Goal: Contribute content: Contribute content

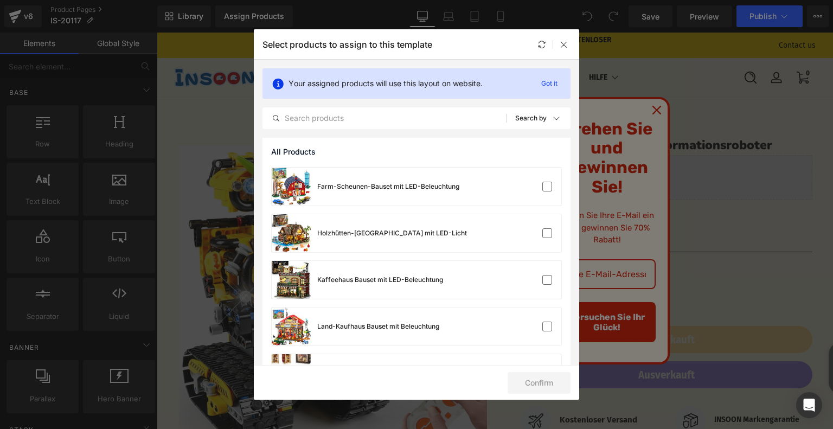
scroll to position [326, 0]
click at [391, 275] on div "Kaffeehaus Bauset mit LED-Beleuchtung" at bounding box center [380, 280] width 126 height 10
click at [524, 371] on div "Confirm" at bounding box center [417, 382] width 326 height 35
click at [524, 379] on button "Confirm" at bounding box center [539, 383] width 63 height 22
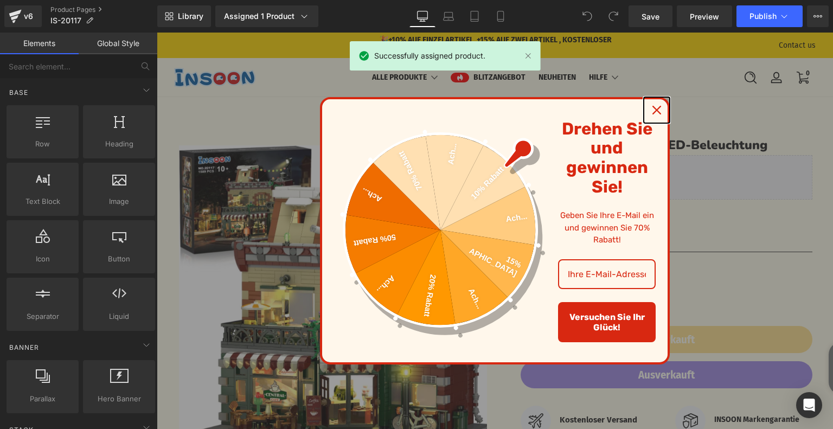
click at [653, 113] on icon "close icon" at bounding box center [657, 110] width 9 height 9
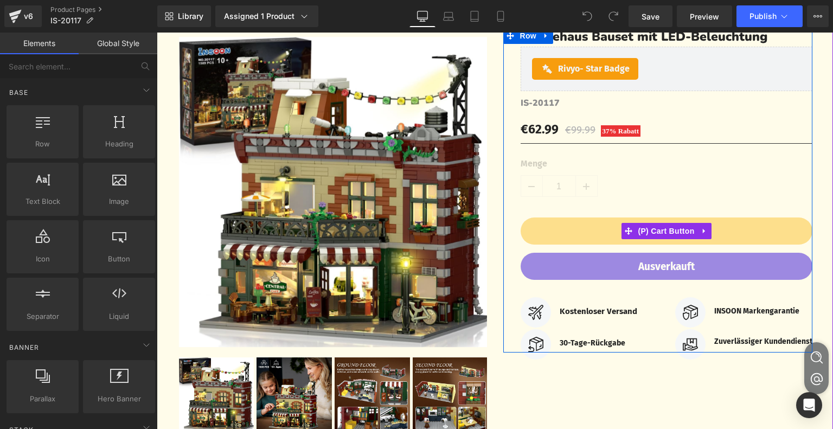
scroll to position [0, 0]
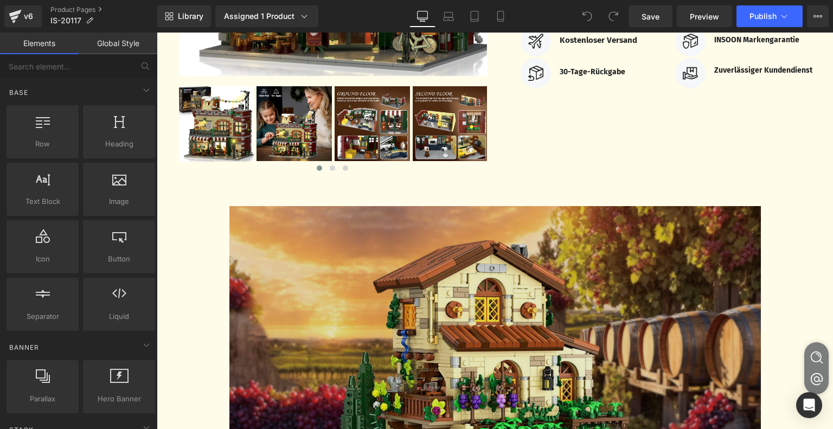
click at [516, 259] on img at bounding box center [496, 370] width 532 height 329
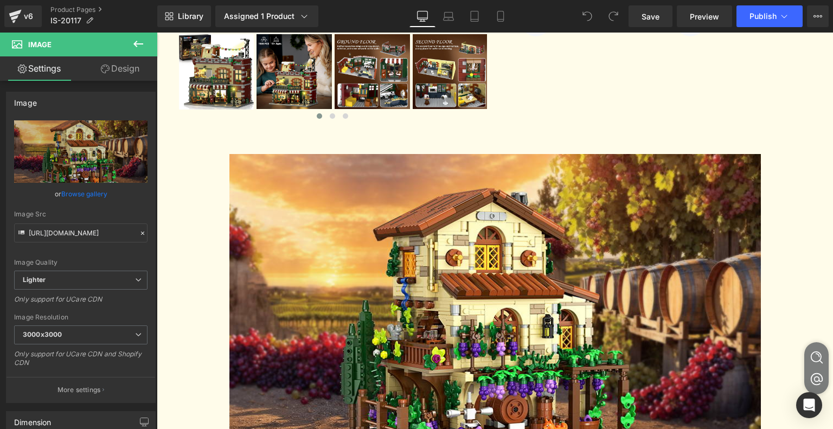
scroll to position [434, 0]
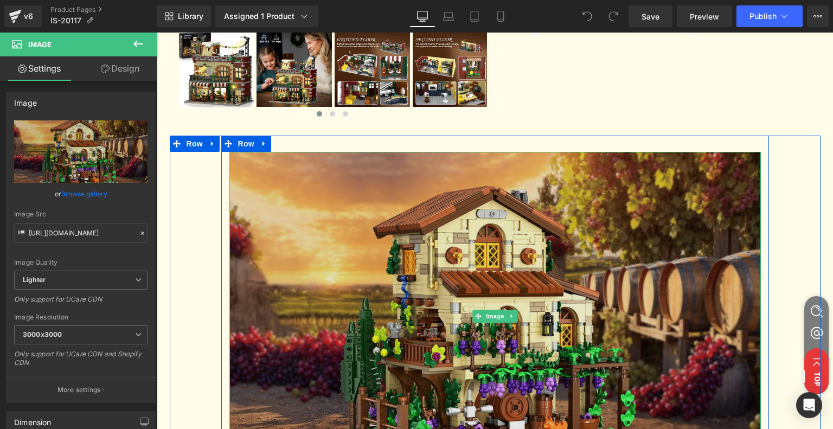
click at [482, 260] on img at bounding box center [496, 316] width 532 height 329
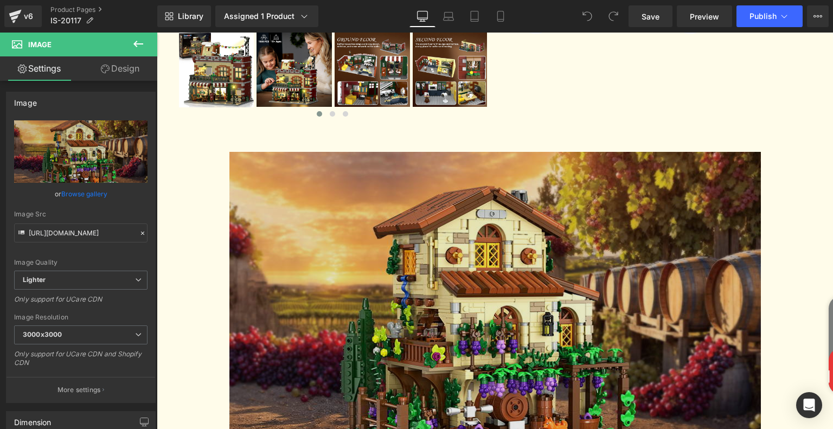
drag, startPoint x: 477, startPoint y: 260, endPoint x: 462, endPoint y: 259, distance: 14.7
click at [477, 260] on img at bounding box center [496, 316] width 532 height 329
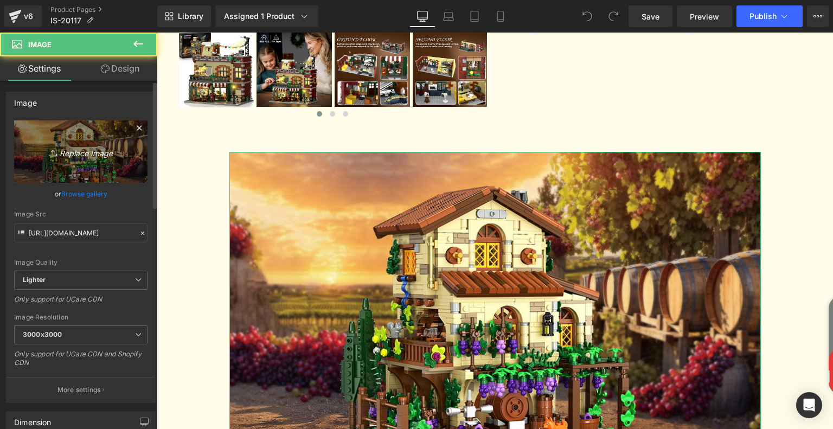
click at [105, 160] on link "Replace Image" at bounding box center [80, 151] width 133 height 62
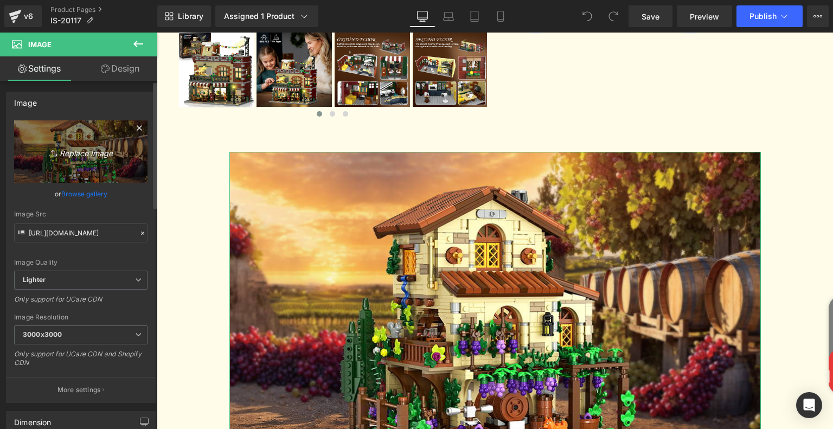
type input "C:\fakepath\eff56314-8995-49e3-ab6d-75a7912a57c7.__CR0,0,970,600_PT0_SX970_V1__…"
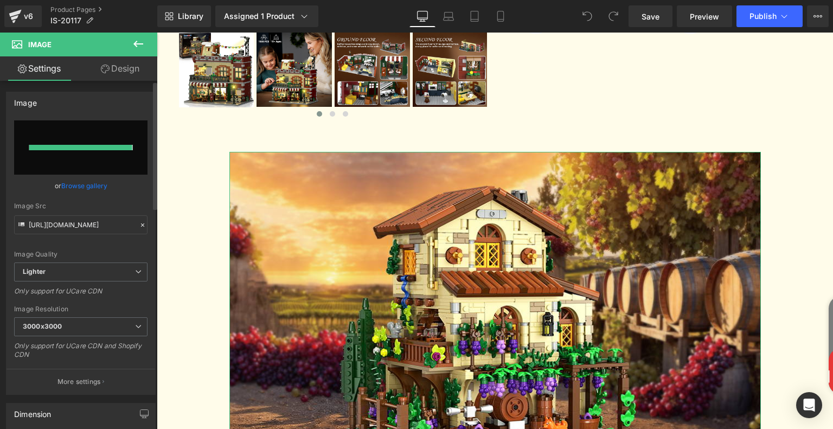
type input "[URL][DOMAIN_NAME]"
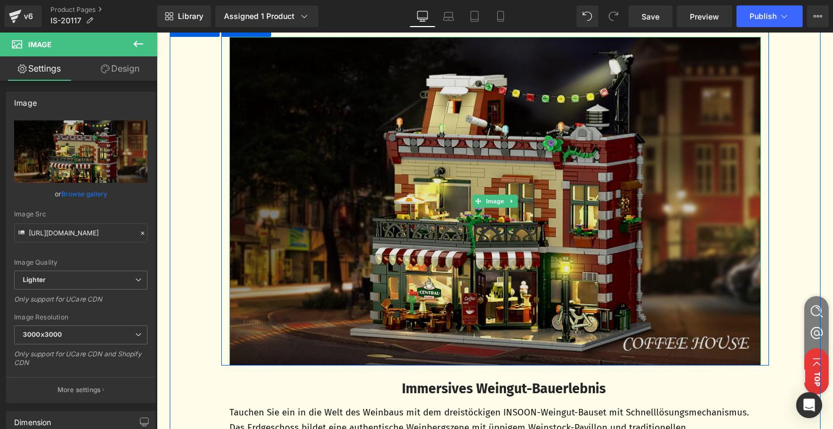
scroll to position [597, 0]
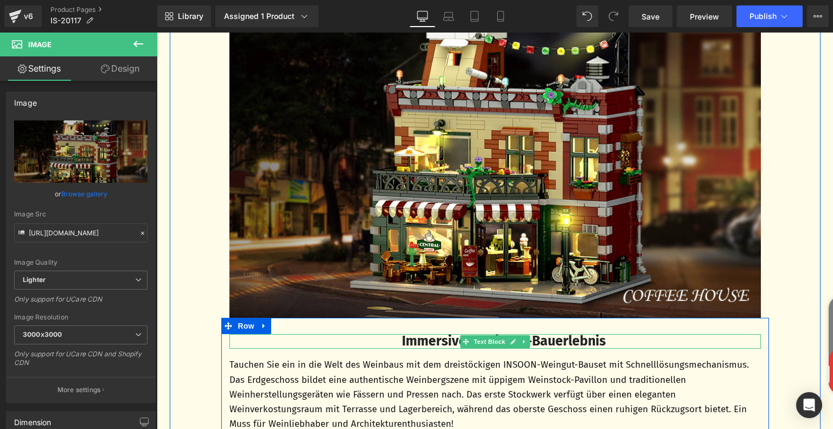
click at [402, 340] on b "Immersives Weingut-Bauerlebnis" at bounding box center [504, 341] width 204 height 16
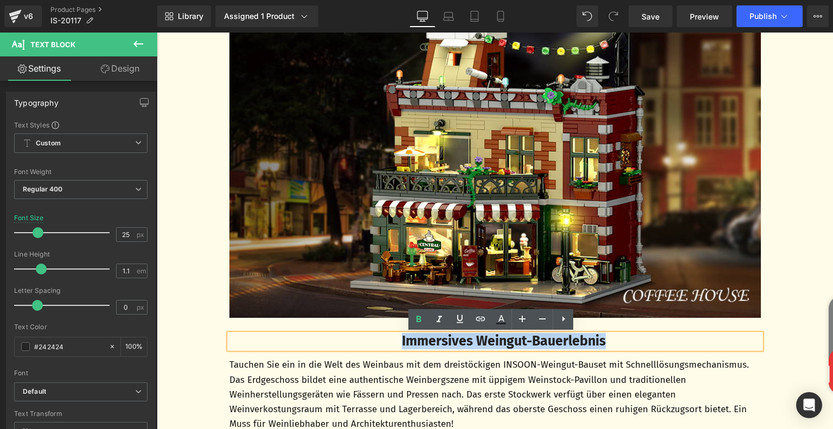
drag, startPoint x: 388, startPoint y: 341, endPoint x: 616, endPoint y: 340, distance: 227.9
click at [616, 340] on p "Immersives Weingut-Bauerlebnis" at bounding box center [504, 341] width 514 height 15
paste div
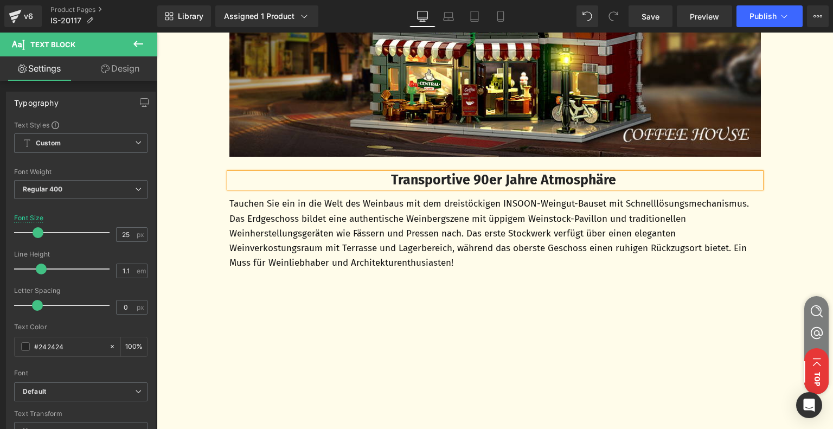
scroll to position [760, 0]
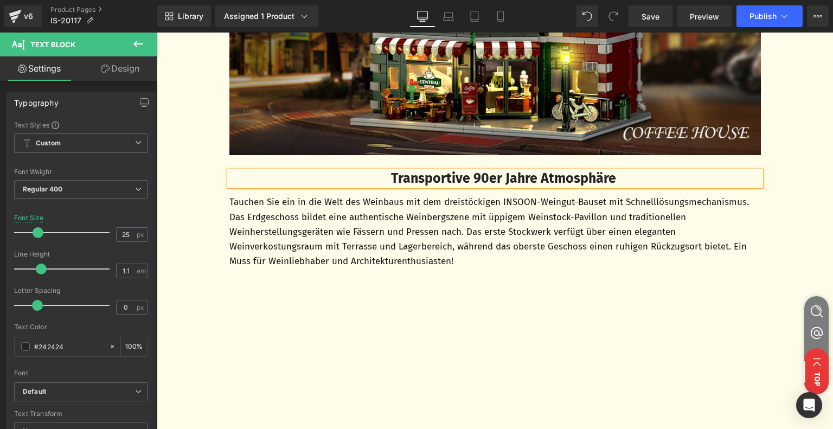
click at [337, 219] on p "Tauchen Sie ein in die Welt des Weinbaus mit dem dreistöckigen INSOON-Weingut-B…" at bounding box center [496, 232] width 532 height 74
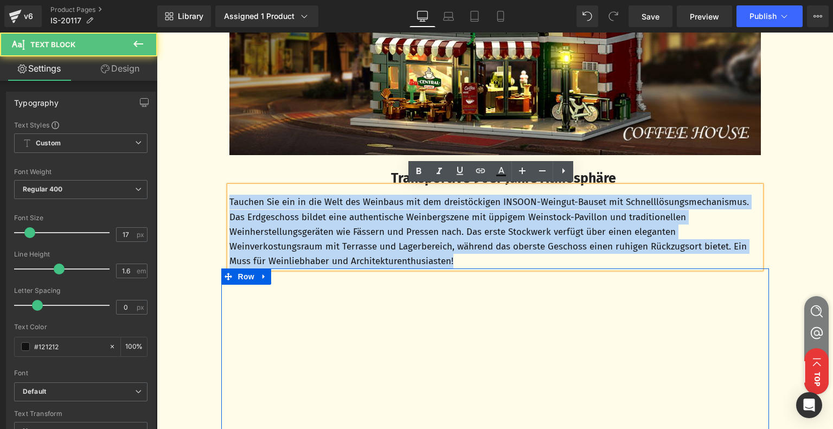
drag, startPoint x: 226, startPoint y: 201, endPoint x: 468, endPoint y: 270, distance: 251.6
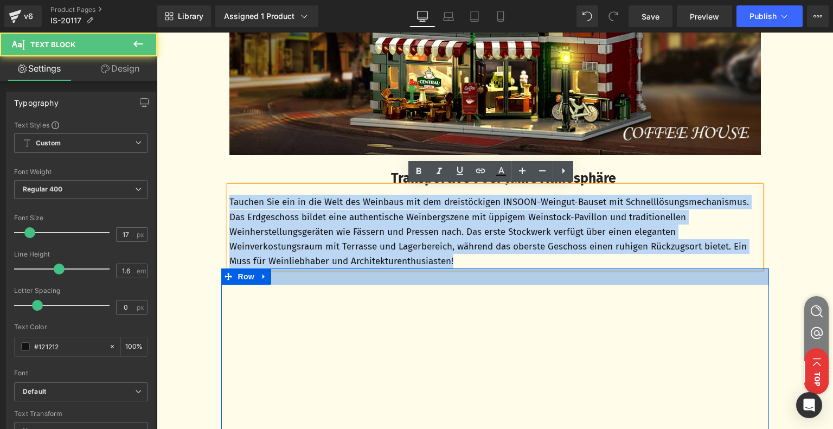
paste div
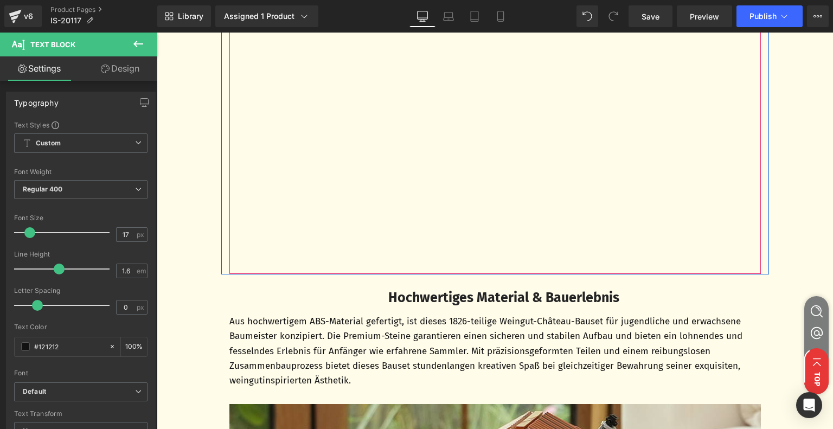
scroll to position [1194, 0]
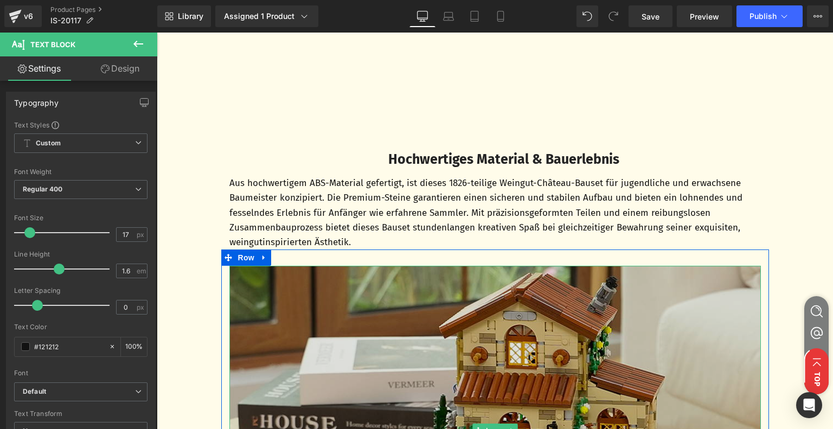
drag, startPoint x: 378, startPoint y: 320, endPoint x: 274, endPoint y: 278, distance: 112.2
click at [378, 320] on img at bounding box center [496, 430] width 532 height 329
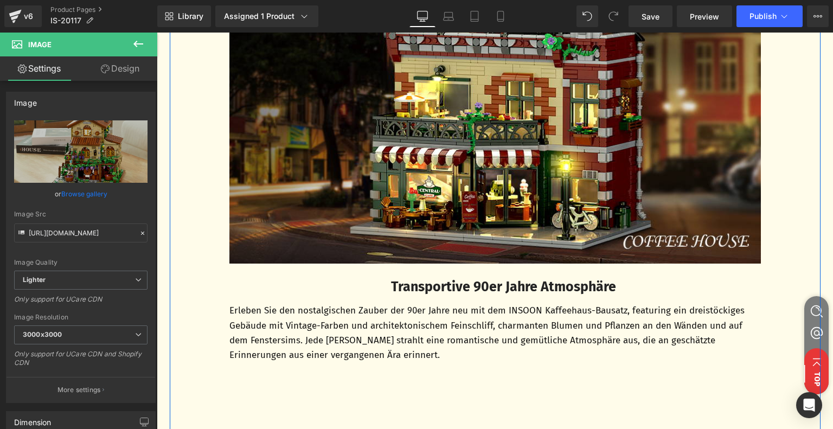
scroll to position [543, 0]
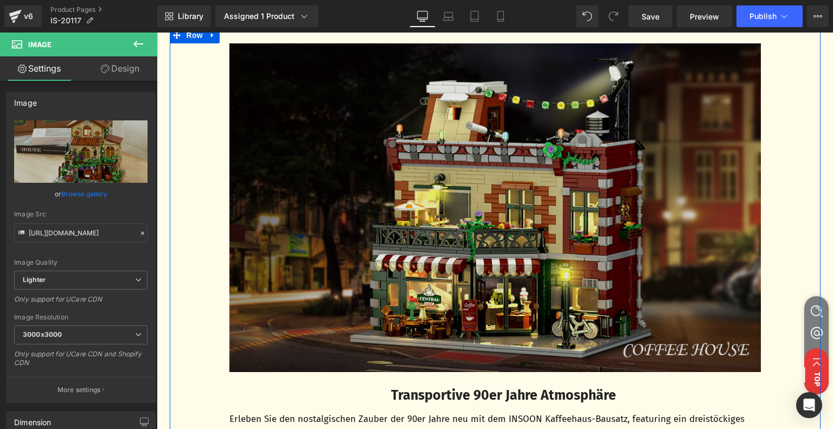
click at [368, 160] on img at bounding box center [496, 207] width 532 height 329
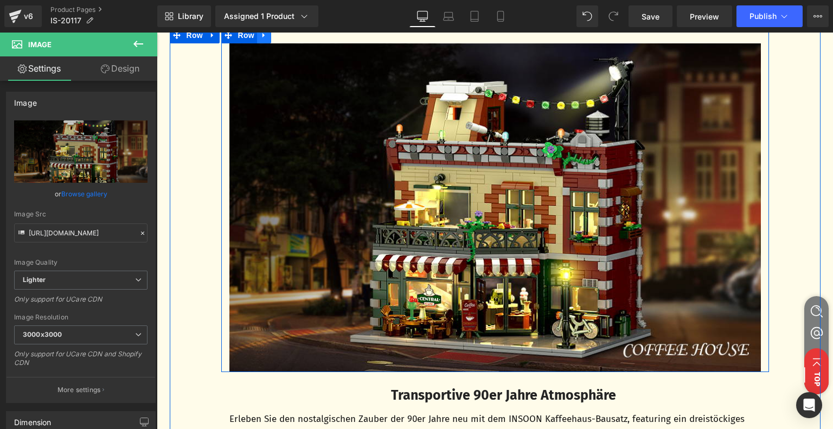
click at [260, 36] on icon at bounding box center [264, 35] width 8 height 8
click at [275, 37] on icon at bounding box center [279, 35] width 8 height 8
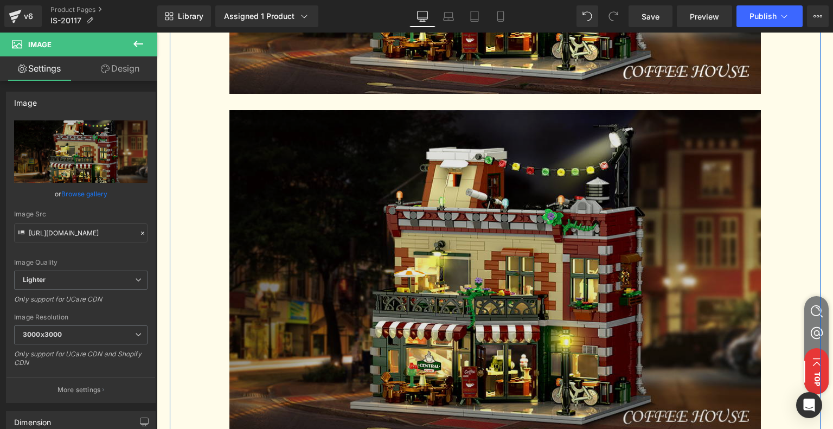
click at [322, 234] on img at bounding box center [496, 274] width 532 height 329
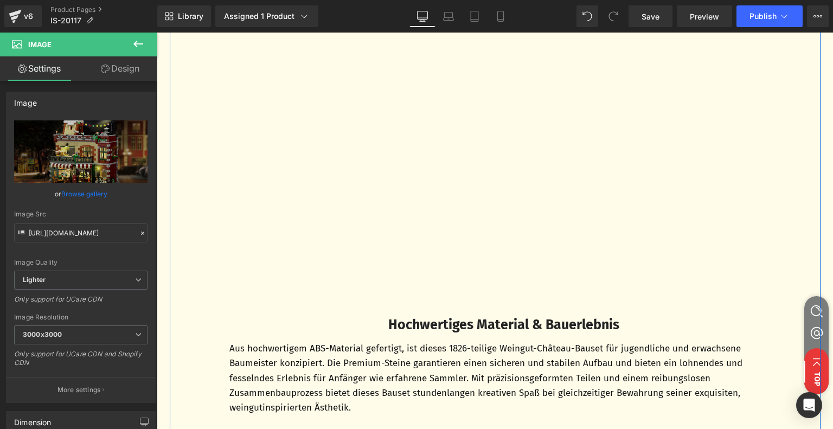
scroll to position [838, 0]
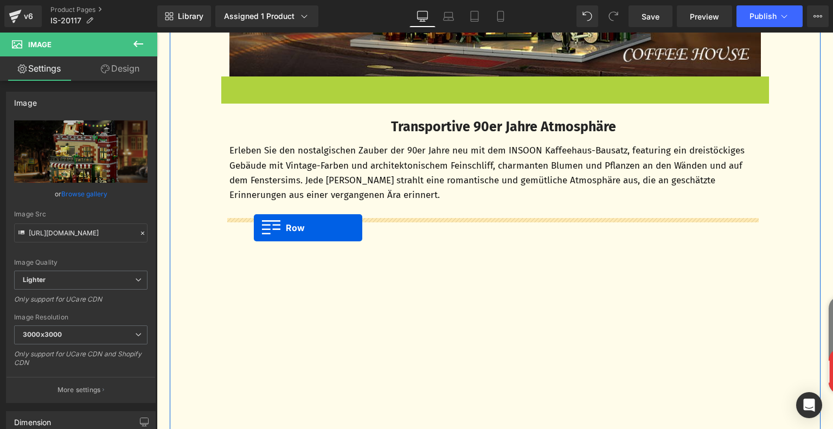
drag, startPoint x: 224, startPoint y: 85, endPoint x: 254, endPoint y: 228, distance: 147.0
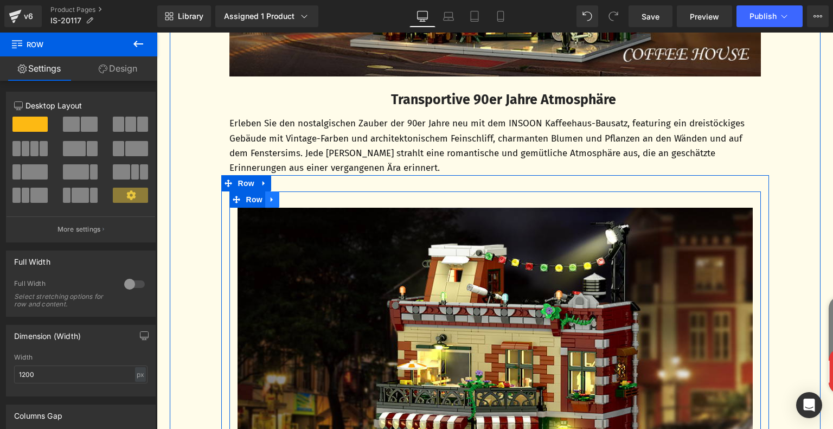
click at [269, 201] on icon at bounding box center [273, 200] width 8 height 8
click at [298, 201] on icon at bounding box center [301, 200] width 8 height 8
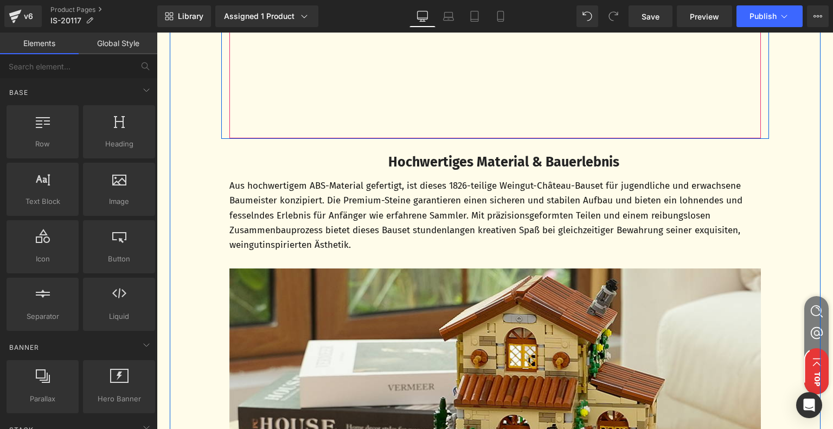
scroll to position [1327, 0]
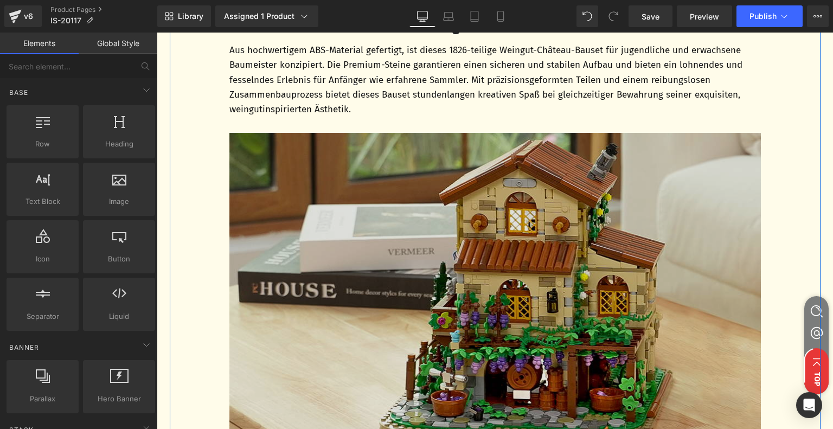
click at [300, 186] on img at bounding box center [496, 297] width 532 height 329
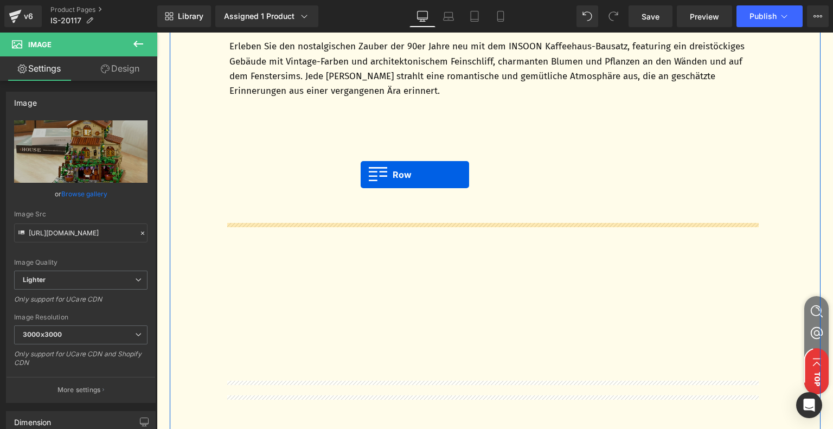
scroll to position [893, 0]
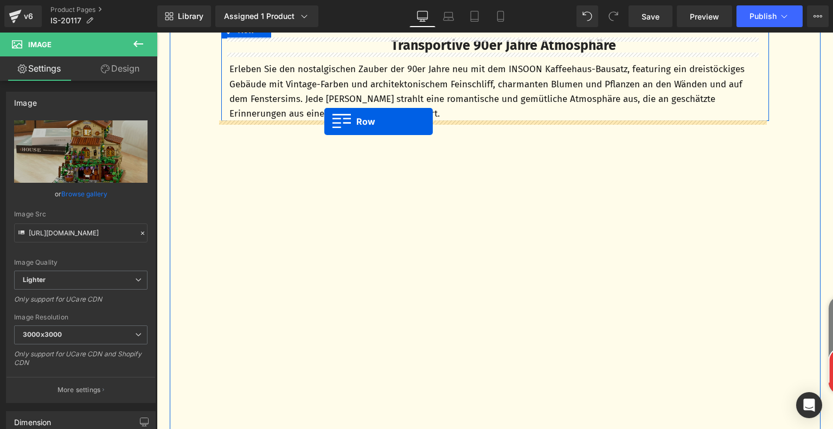
drag, startPoint x: 224, startPoint y: 128, endPoint x: 324, endPoint y: 122, distance: 101.1
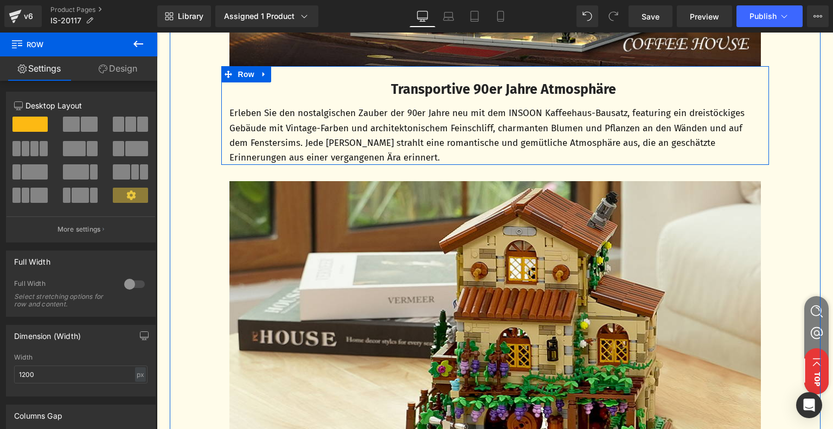
scroll to position [784, 0]
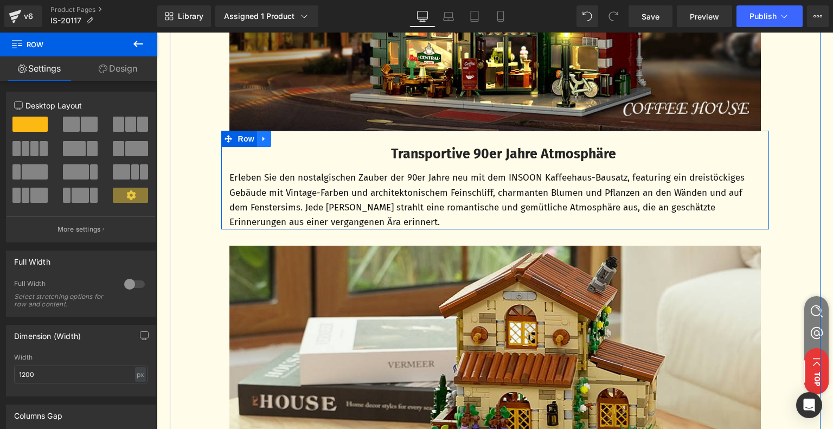
click at [262, 138] on icon at bounding box center [264, 139] width 8 height 8
click at [275, 140] on icon at bounding box center [279, 139] width 8 height 8
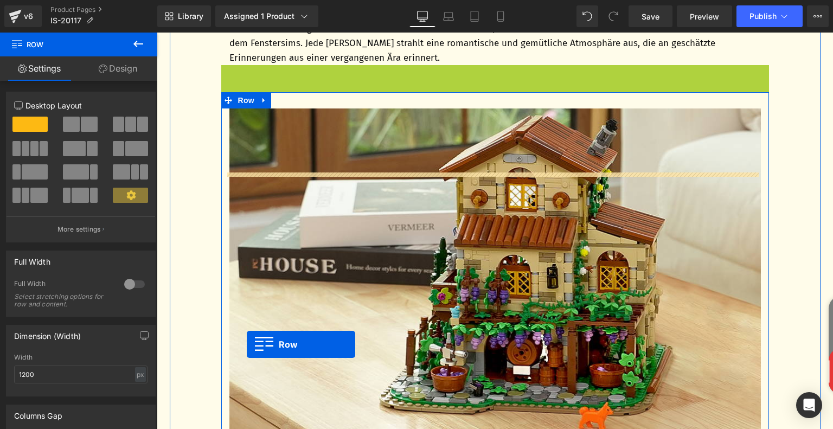
scroll to position [1055, 0]
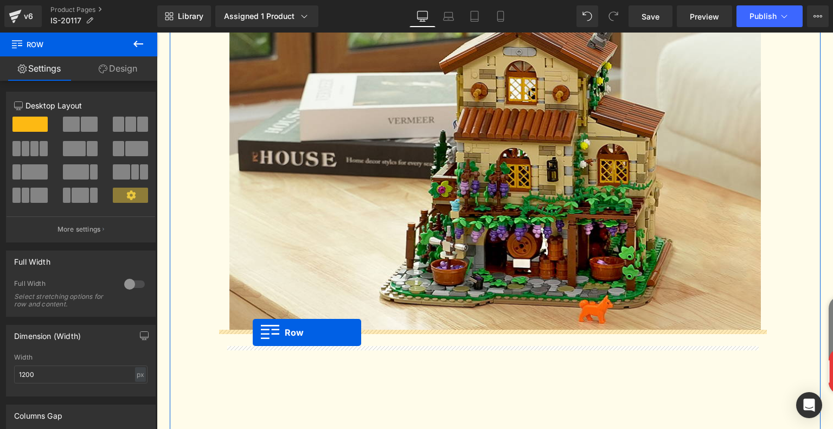
drag, startPoint x: 229, startPoint y: 262, endPoint x: 253, endPoint y: 333, distance: 75.5
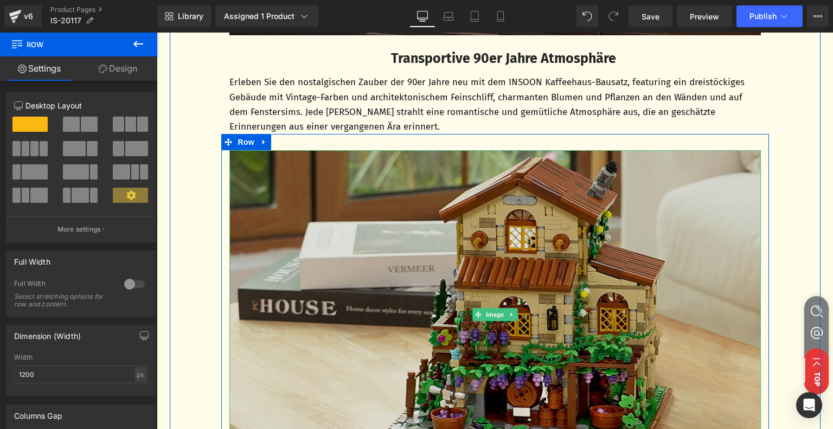
scroll to position [866, 0]
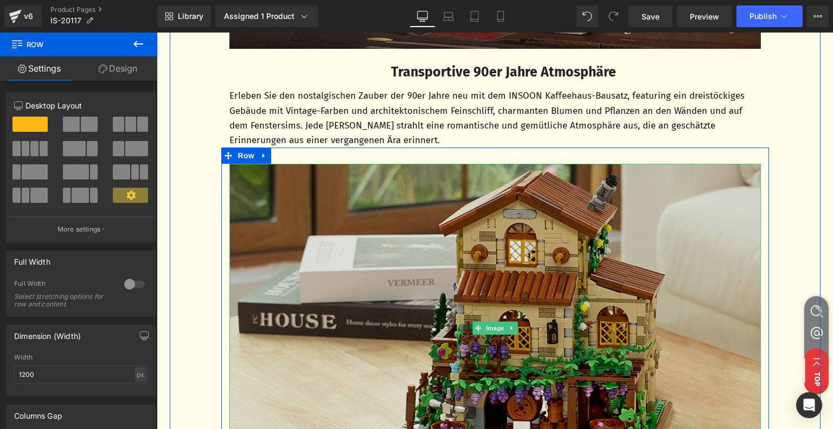
click at [374, 204] on img at bounding box center [496, 328] width 532 height 329
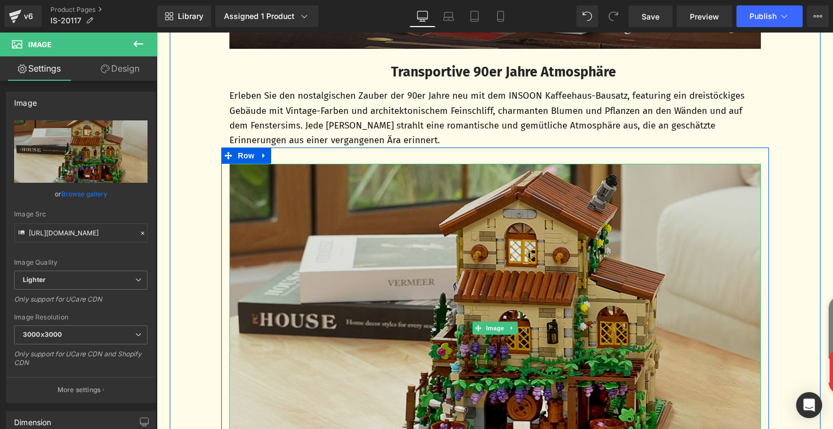
click at [375, 269] on img at bounding box center [496, 328] width 532 height 329
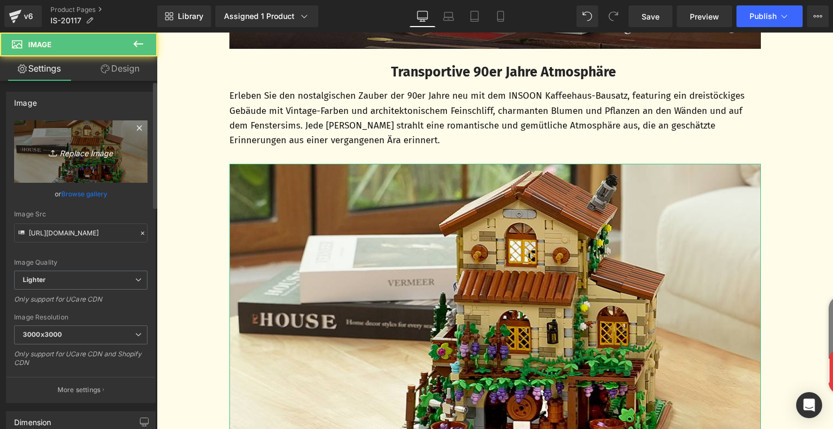
click at [88, 146] on icon "Replace Image" at bounding box center [80, 152] width 87 height 14
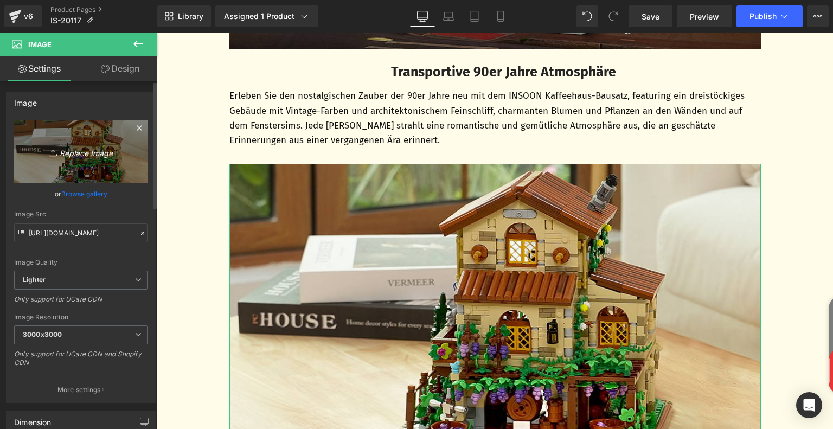
type input "C:\fakepath\a93d3189-e09a-4992-b552-23fde718ce1e.__CR0,0,970,600_PT0_SX970_V1__…"
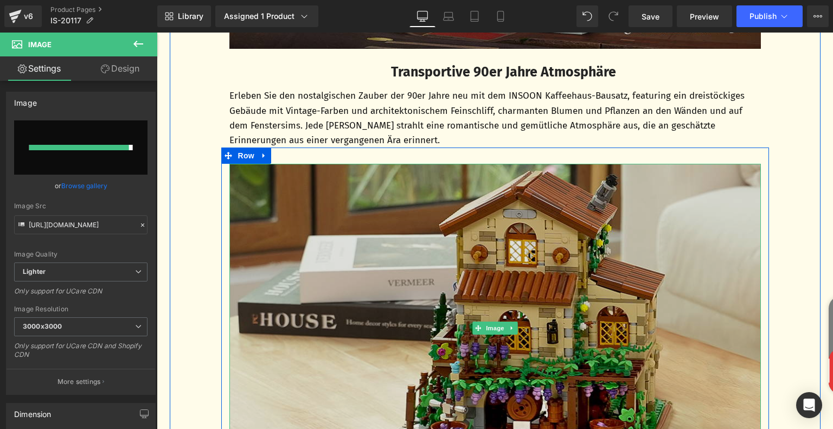
type input "[URL][DOMAIN_NAME]"
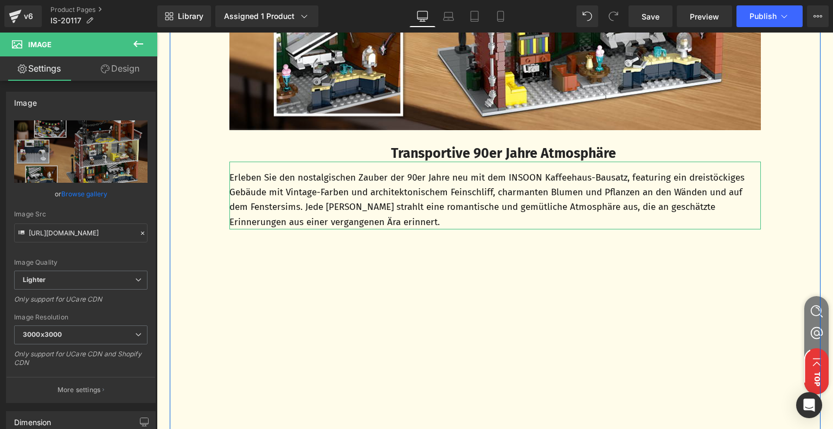
scroll to position [1246, 0]
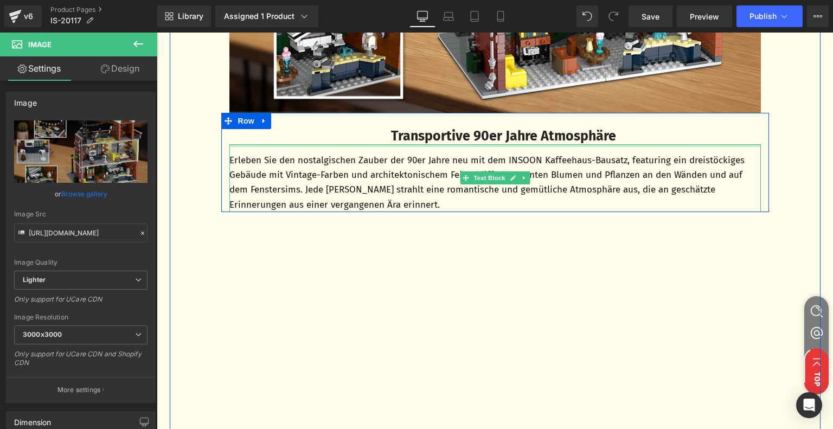
click at [391, 139] on b "Transportive 90er Jahre Atmosphäre" at bounding box center [503, 136] width 225 height 16
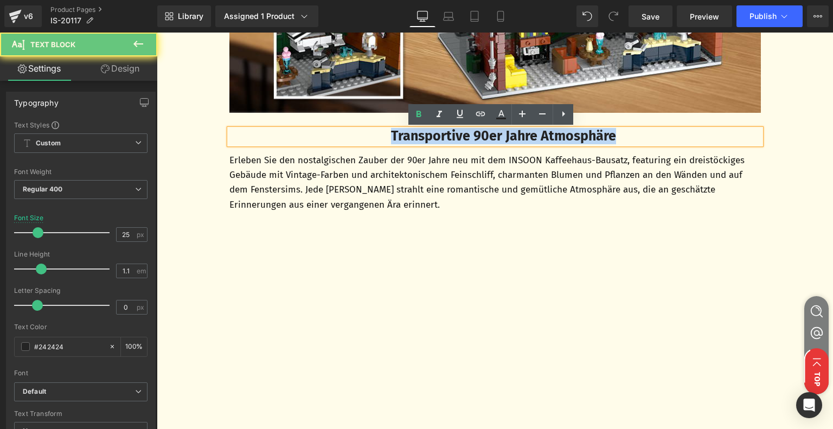
drag, startPoint x: 378, startPoint y: 136, endPoint x: 627, endPoint y: 137, distance: 249.6
click at [627, 137] on p "Transportive 90er Jahre Atmosphäre" at bounding box center [504, 136] width 514 height 15
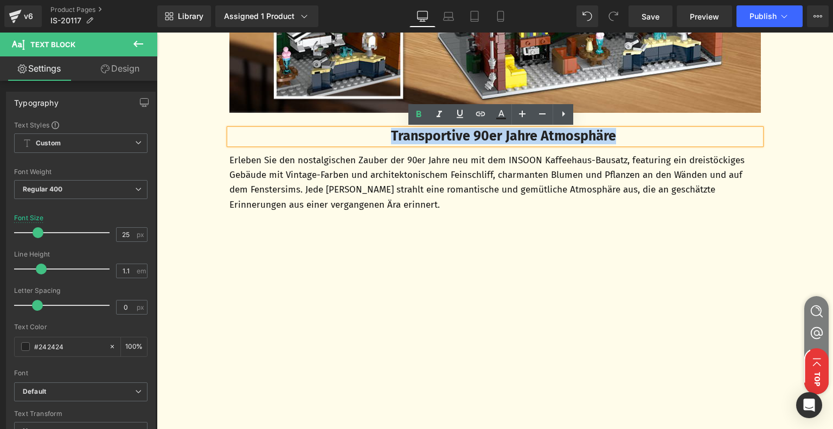
paste div
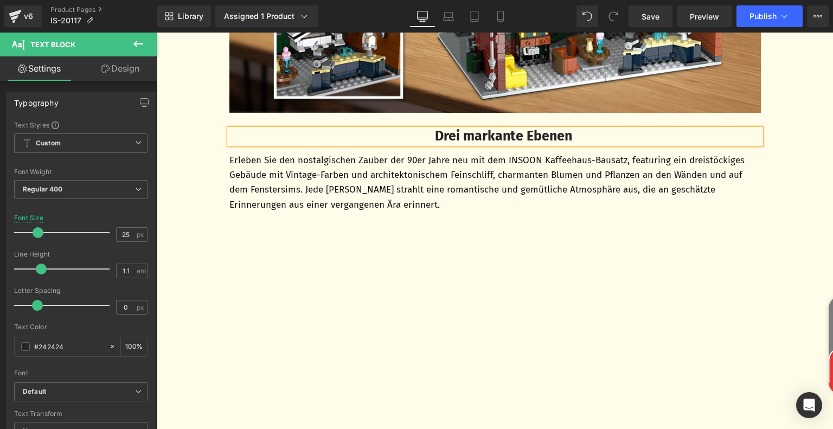
click at [299, 188] on p "Erleben Sie den nostalgischen Zauber der 90er Jahre neu mit dem INSOON Kaffeeha…" at bounding box center [496, 182] width 532 height 59
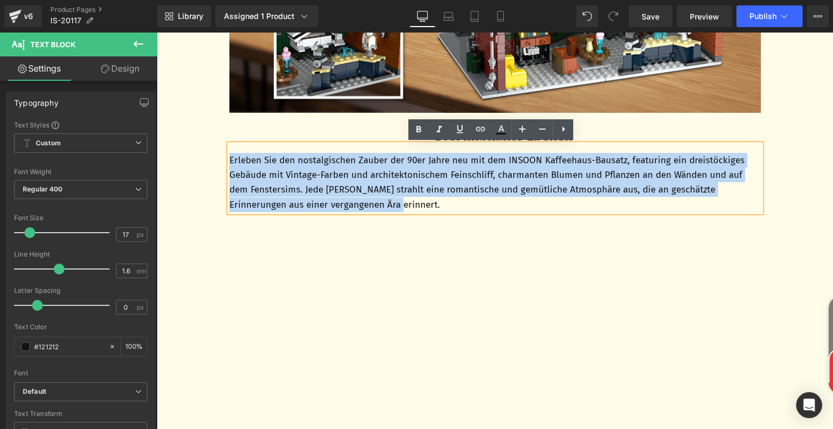
drag, startPoint x: 226, startPoint y: 160, endPoint x: 371, endPoint y: 200, distance: 150.3
click at [371, 200] on p "Erleben Sie den nostalgischen Zauber der 90er Jahre neu mit dem INSOON Kaffeeha…" at bounding box center [496, 182] width 532 height 59
paste div
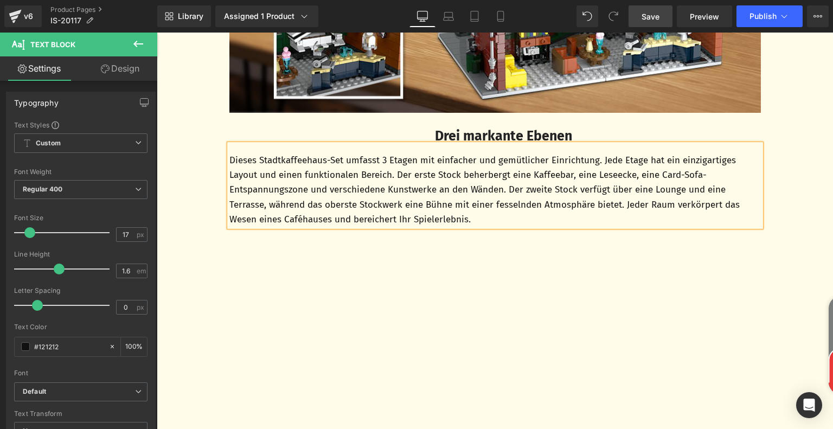
click at [647, 15] on span "Save" at bounding box center [651, 16] width 18 height 11
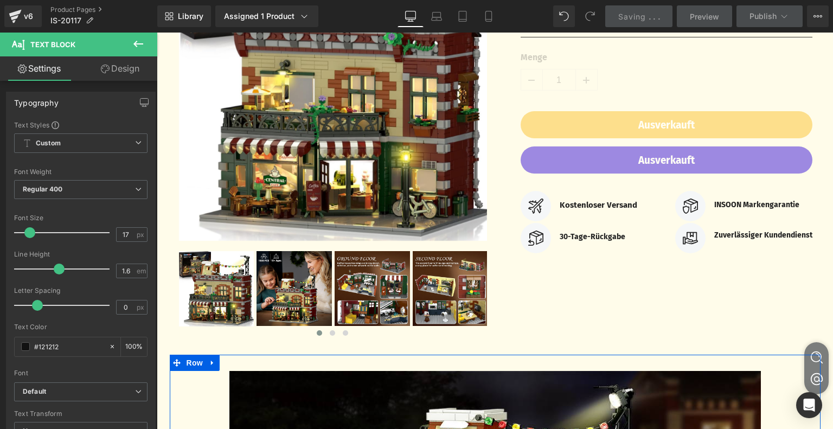
scroll to position [0, 0]
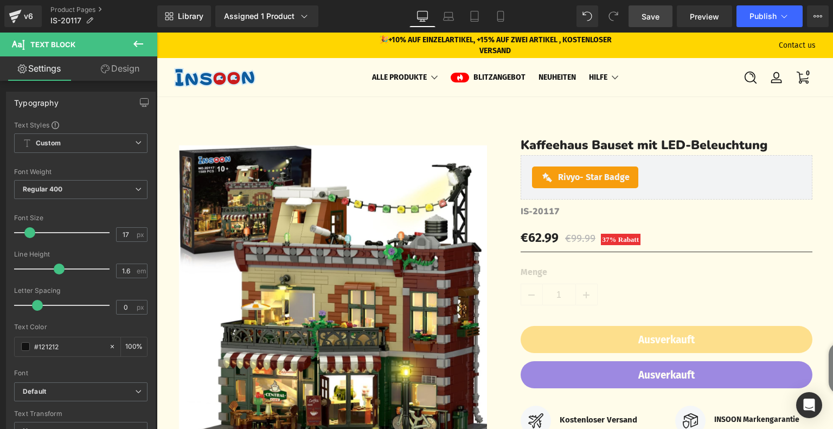
click at [651, 18] on span "Save" at bounding box center [651, 16] width 18 height 11
